Goal: Task Accomplishment & Management: Manage account settings

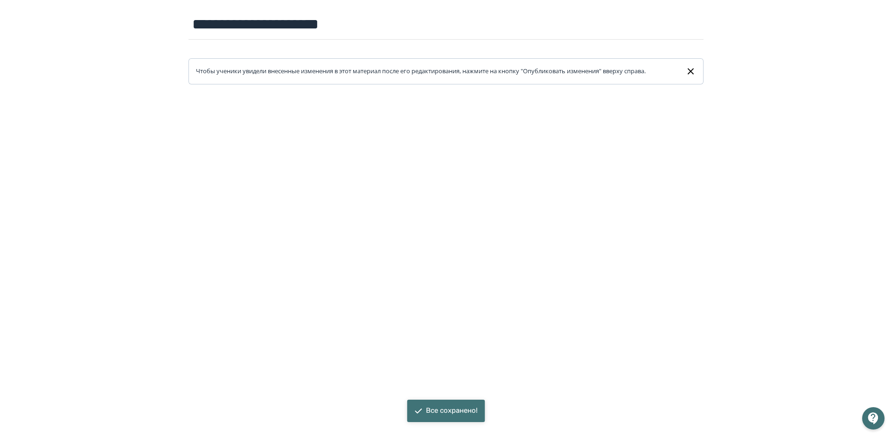
scroll to position [93, 0]
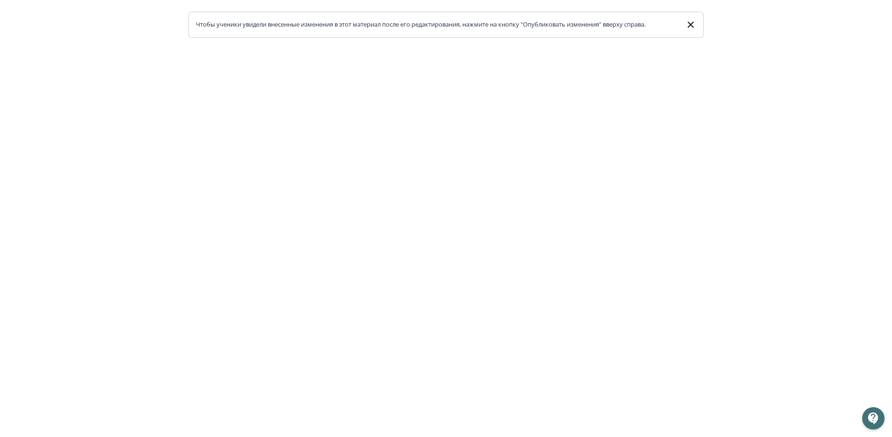
click at [692, 23] on icon at bounding box center [690, 24] width 6 height 6
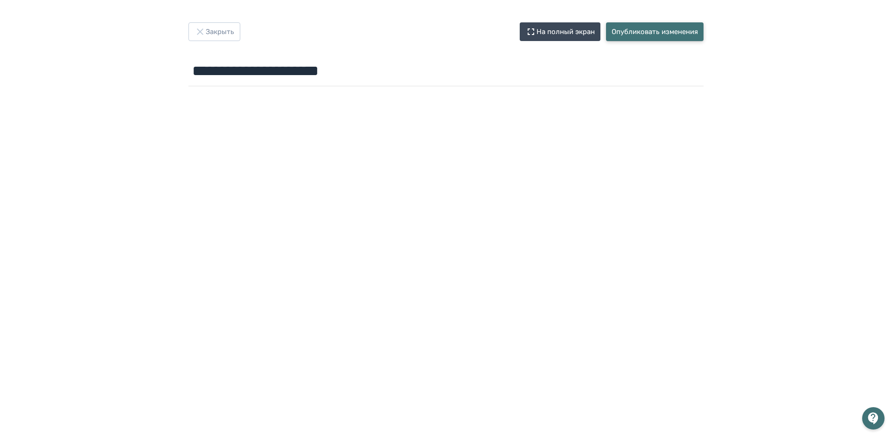
click at [625, 27] on button "Опубликовать изменения" at bounding box center [654, 31] width 97 height 19
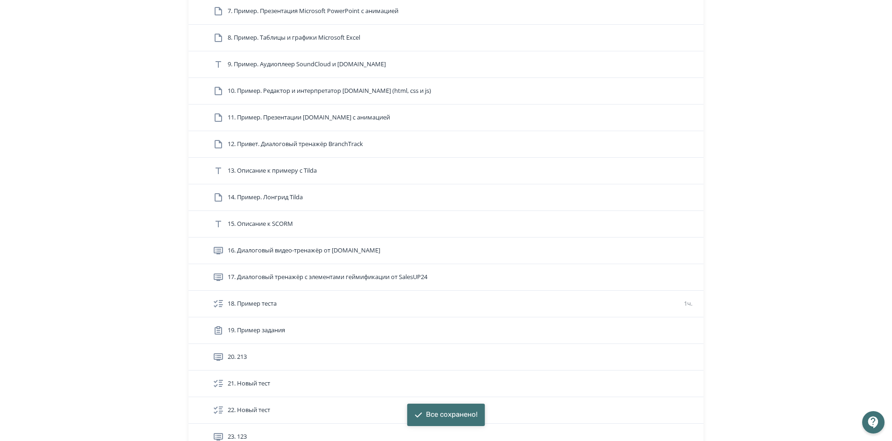
scroll to position [653, 0]
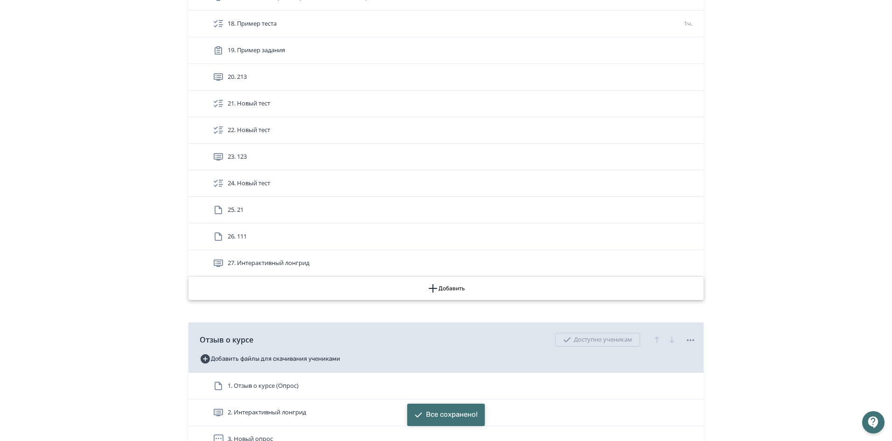
click at [451, 281] on button "Добавить" at bounding box center [445, 287] width 515 height 23
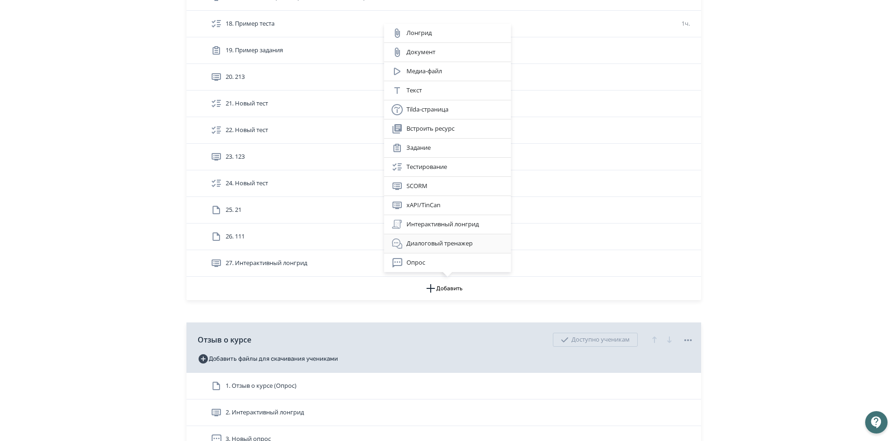
click at [441, 243] on div "Диалоговый тренажер" at bounding box center [448, 243] width 112 height 11
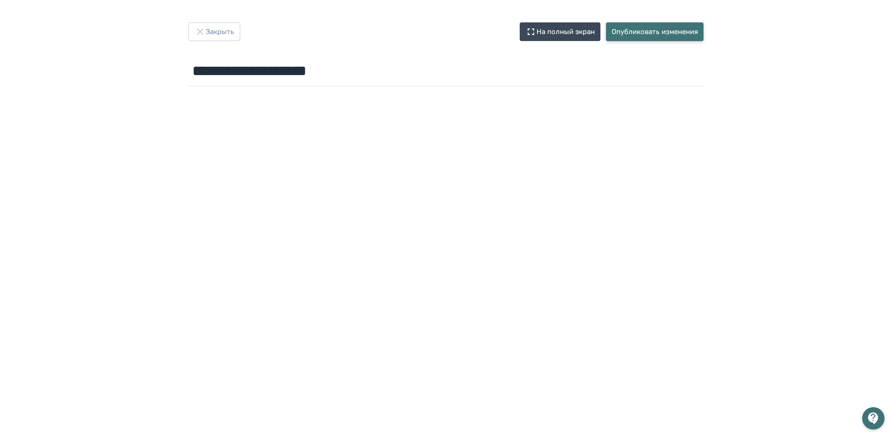
click at [647, 27] on button "Опубликовать изменения" at bounding box center [654, 31] width 97 height 19
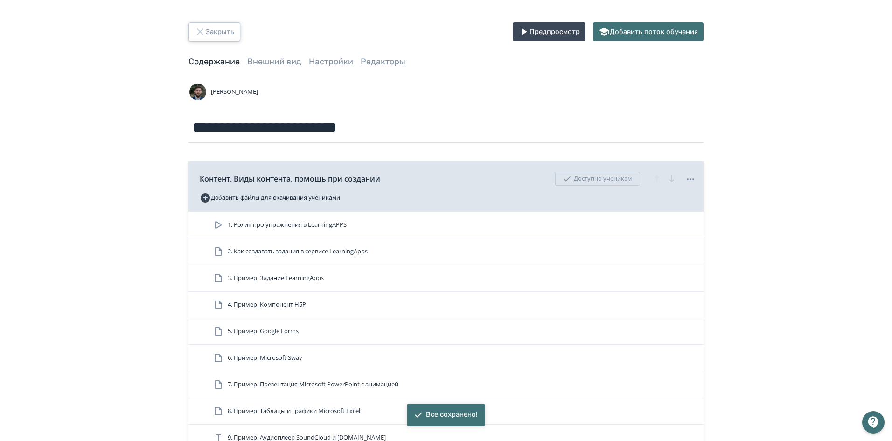
click at [189, 26] on button "Закрыть" at bounding box center [214, 31] width 52 height 19
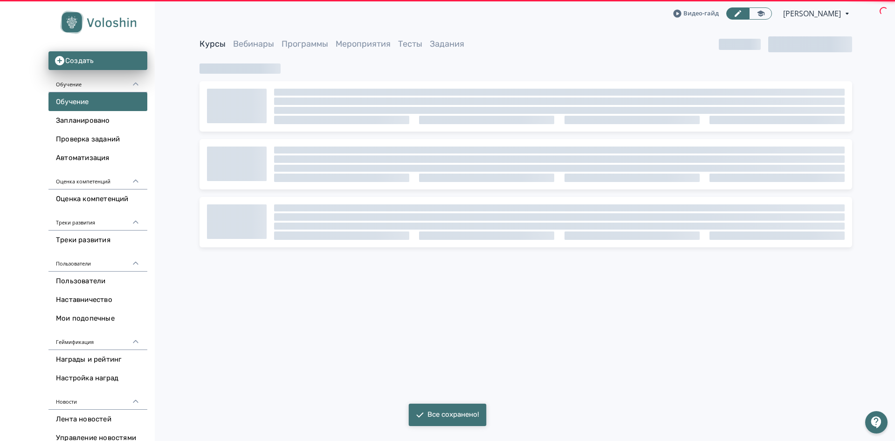
click at [195, 27] on div "Видео-гайд Алексей Волошин PRO Повысьте эффективность платформы при помощи допо…" at bounding box center [526, 13] width 739 height 27
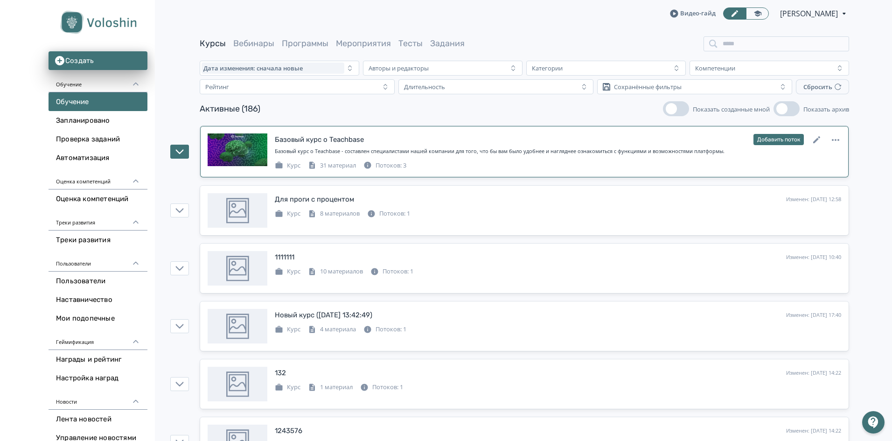
click at [425, 150] on div "Базовый курс о Teachbase - составлен специалистами нашей компании для того, что…" at bounding box center [558, 151] width 566 height 8
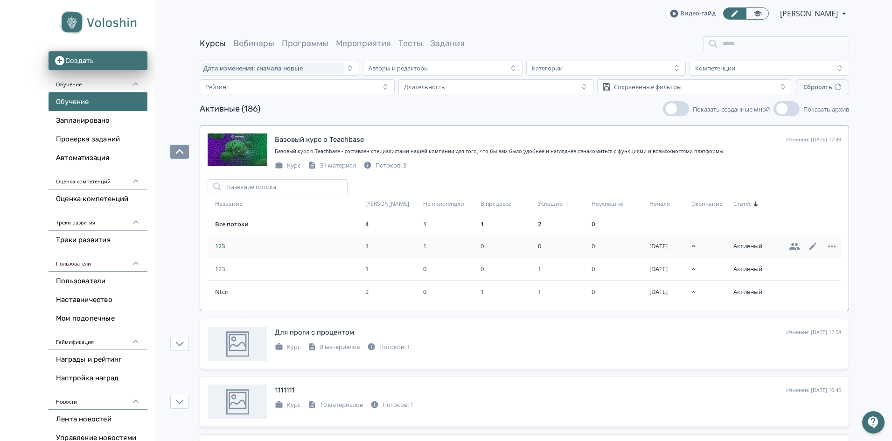
click at [228, 248] on span "123" at bounding box center [288, 246] width 146 height 9
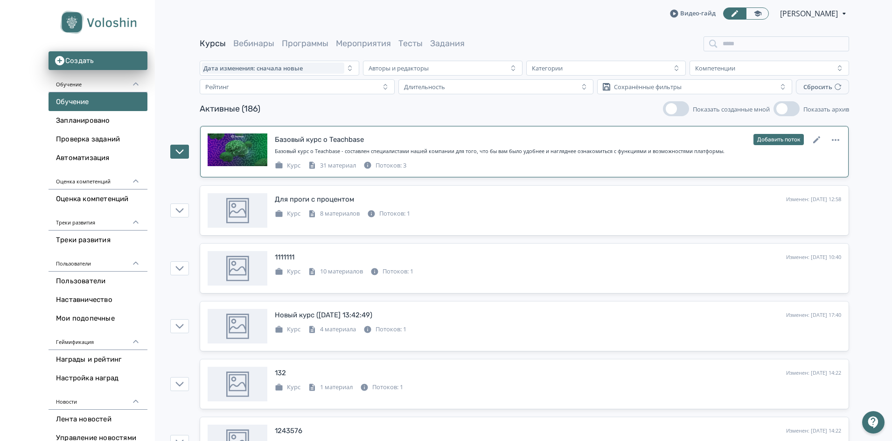
click at [318, 143] on div "Базовый курс о Teachbase" at bounding box center [319, 139] width 89 height 11
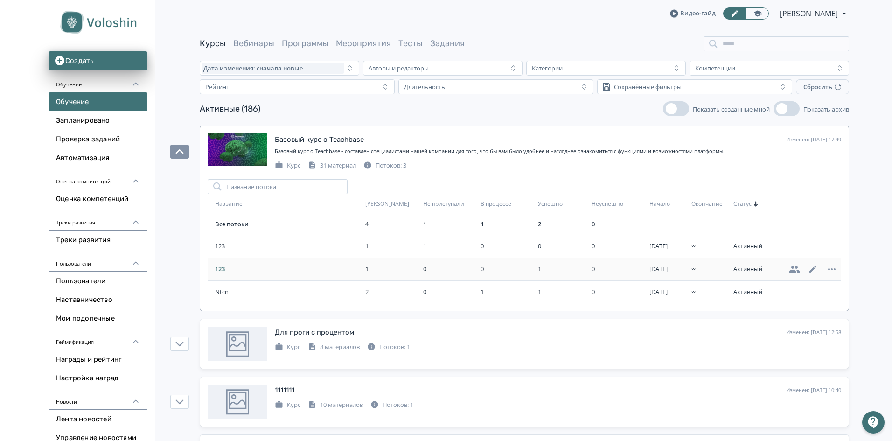
click at [230, 267] on span "123" at bounding box center [288, 268] width 146 height 9
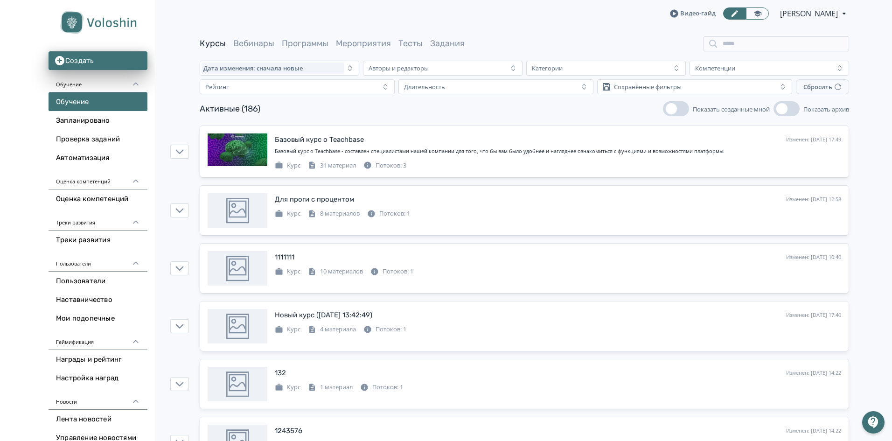
click at [279, 147] on div "Базовый курс о Teachbase - составлен специалистами нашей компании для того, что…" at bounding box center [558, 151] width 566 height 8
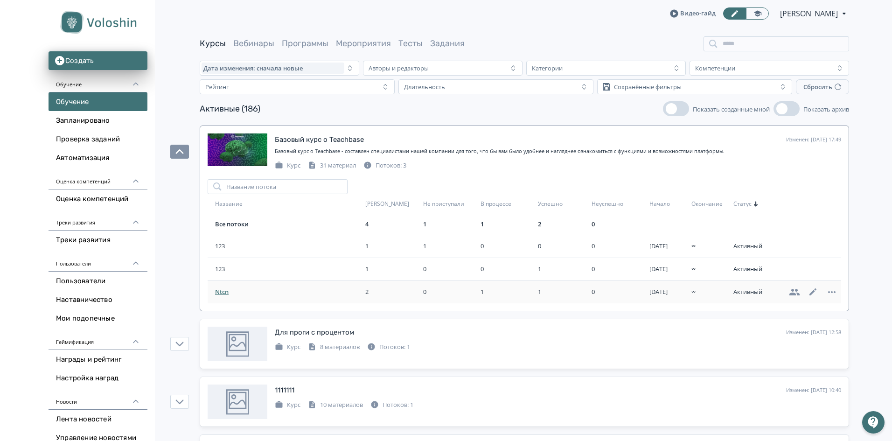
click at [220, 284] on td "Ntcn" at bounding box center [284, 291] width 154 height 23
click at [221, 288] on span "Ntcn" at bounding box center [288, 291] width 146 height 9
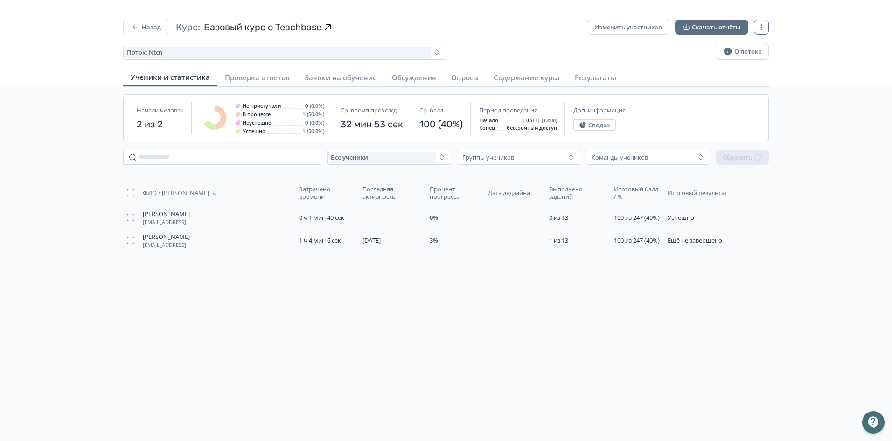
drag, startPoint x: 311, startPoint y: 300, endPoint x: 313, endPoint y: 293, distance: 7.8
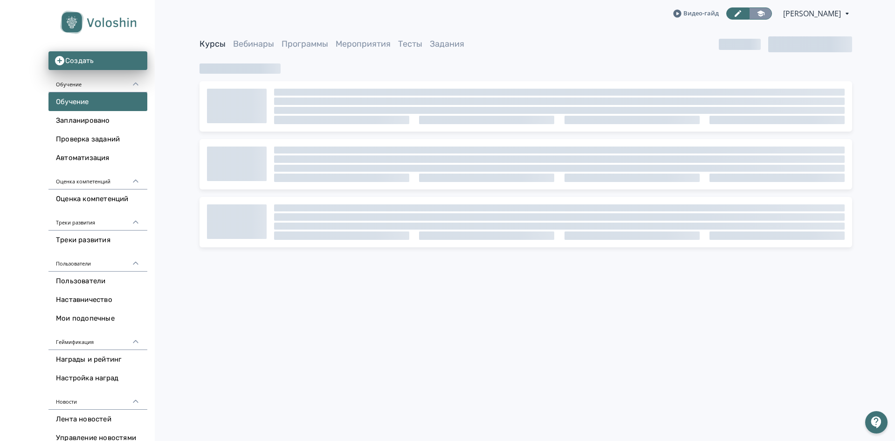
click at [757, 14] on icon at bounding box center [761, 13] width 8 height 8
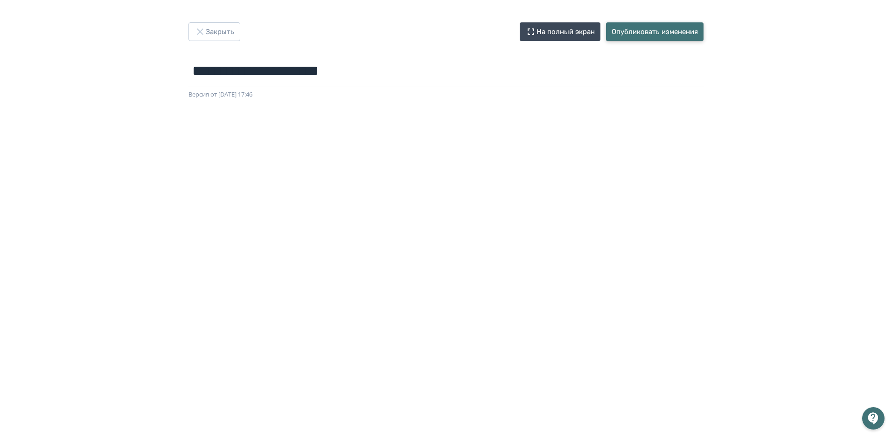
click at [648, 23] on button "Опубликовать изменения" at bounding box center [654, 31] width 97 height 19
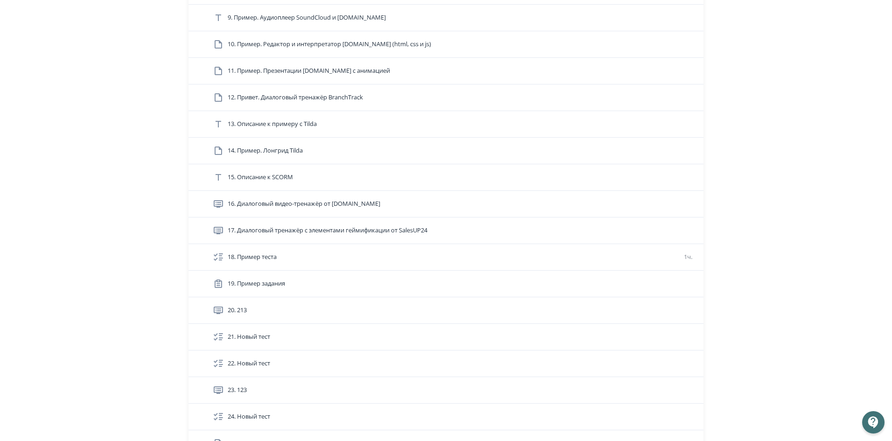
scroll to position [746, 0]
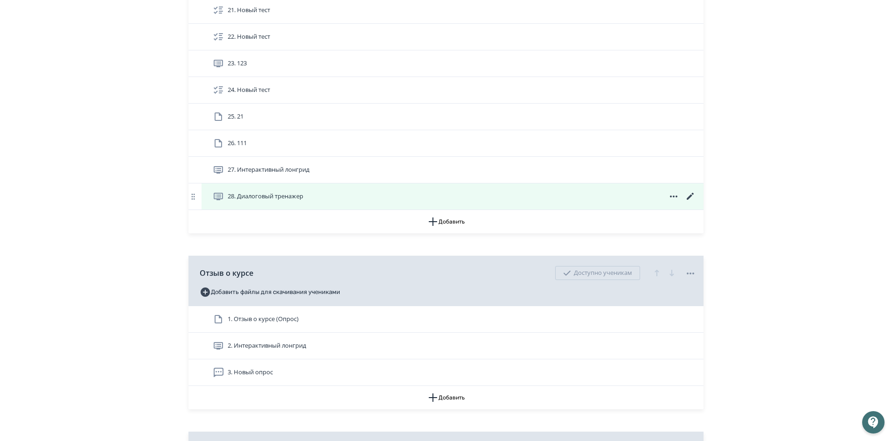
click at [687, 194] on icon at bounding box center [689, 196] width 11 height 11
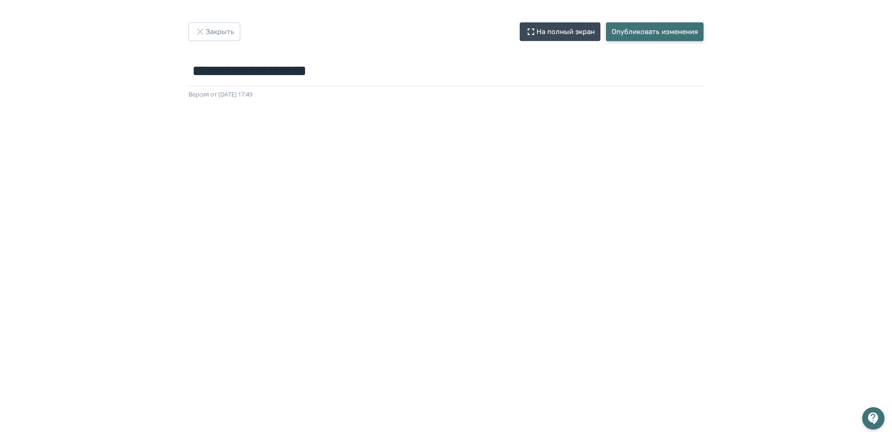
click at [662, 34] on button "Опубликовать изменения" at bounding box center [654, 31] width 97 height 19
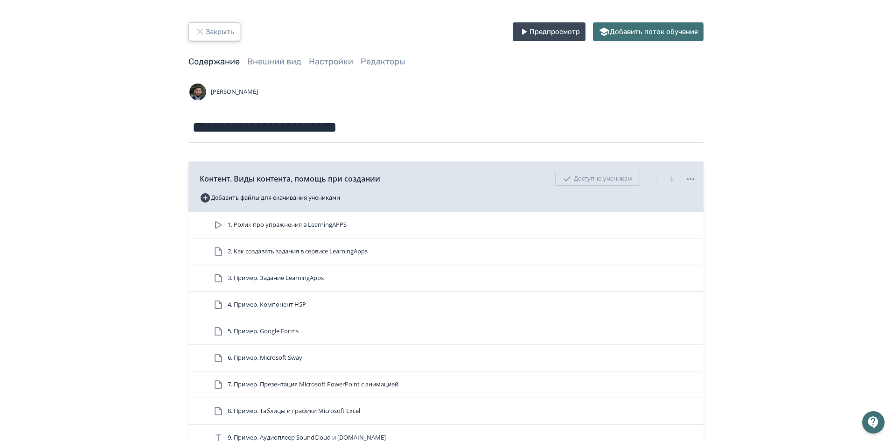
click at [221, 31] on button "Закрыть" at bounding box center [214, 31] width 52 height 19
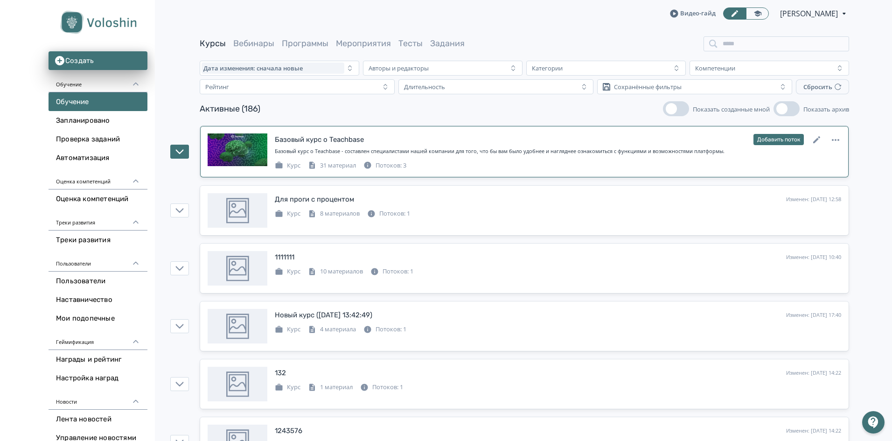
click at [334, 137] on div "Базовый курс о Teachbase" at bounding box center [319, 139] width 89 height 11
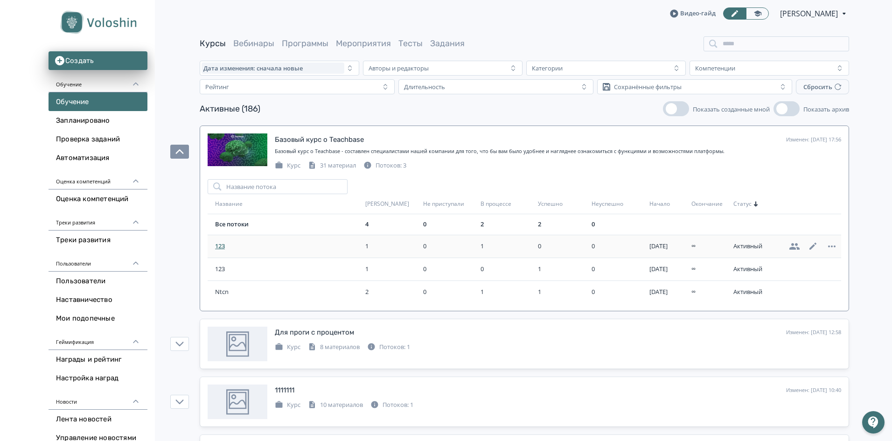
click at [228, 246] on span "123" at bounding box center [288, 246] width 146 height 9
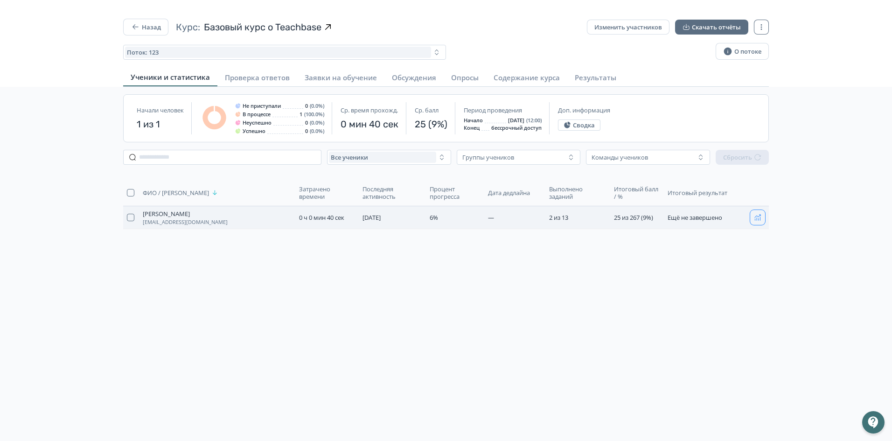
click at [761, 210] on button "button" at bounding box center [757, 217] width 15 height 15
